Goal: Find specific page/section: Find specific page/section

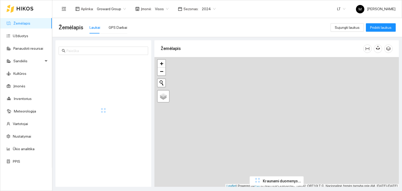
click at [202, 9] on span "2024" at bounding box center [209, 9] width 14 height 8
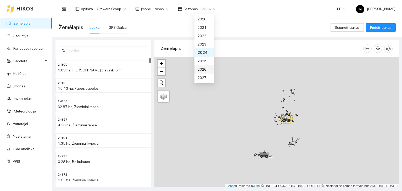
click at [204, 67] on div "2026" at bounding box center [204, 70] width 13 height 6
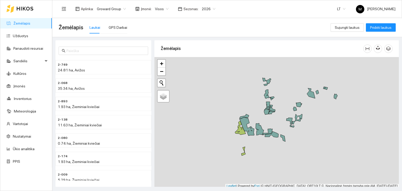
scroll to position [1, 0]
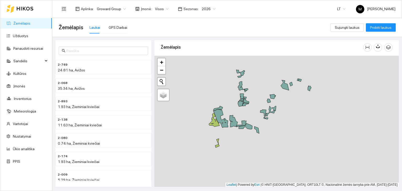
drag, startPoint x: 298, startPoint y: 130, endPoint x: 261, endPoint y: 123, distance: 38.1
click at [261, 123] on div at bounding box center [276, 121] width 245 height 131
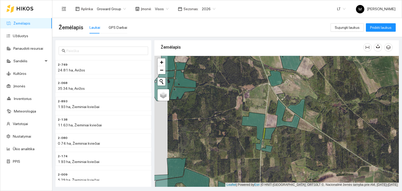
drag, startPoint x: 226, startPoint y: 110, endPoint x: 241, endPoint y: 110, distance: 15.2
click at [241, 110] on div at bounding box center [276, 121] width 245 height 131
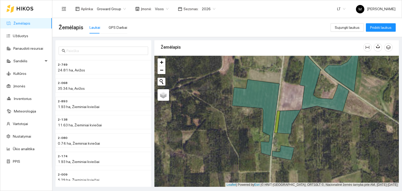
drag, startPoint x: 246, startPoint y: 152, endPoint x: 242, endPoint y: 121, distance: 31.7
click at [242, 121] on div at bounding box center [276, 121] width 245 height 131
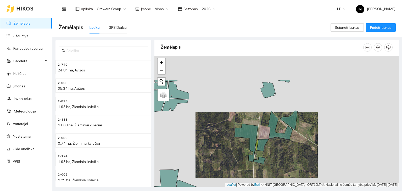
drag, startPoint x: 284, startPoint y: 89, endPoint x: 261, endPoint y: 127, distance: 44.6
click at [261, 127] on div at bounding box center [276, 121] width 245 height 131
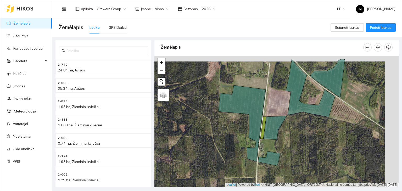
drag, startPoint x: 241, startPoint y: 156, endPoint x: 241, endPoint y: 141, distance: 15.2
click at [241, 141] on div at bounding box center [276, 121] width 245 height 131
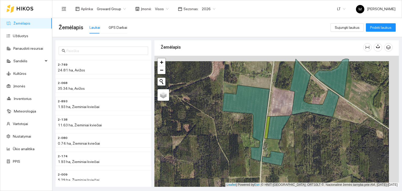
drag, startPoint x: 239, startPoint y: 142, endPoint x: 245, endPoint y: 142, distance: 5.2
click at [245, 142] on div at bounding box center [276, 121] width 245 height 131
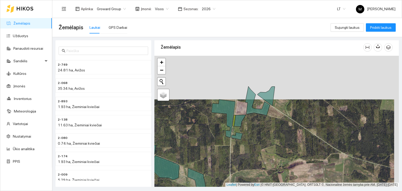
drag, startPoint x: 221, startPoint y: 105, endPoint x: 214, endPoint y: 142, distance: 37.3
click at [214, 144] on div at bounding box center [276, 121] width 245 height 131
